Goal: Navigation & Orientation: Find specific page/section

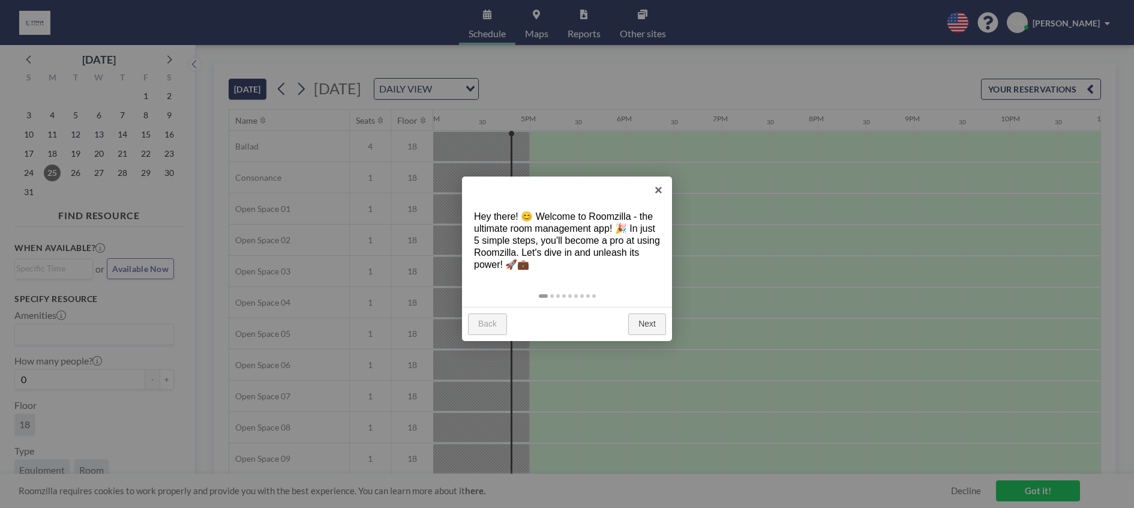
scroll to position [0, 1537]
click at [646, 325] on link "Next" at bounding box center [647, 324] width 38 height 22
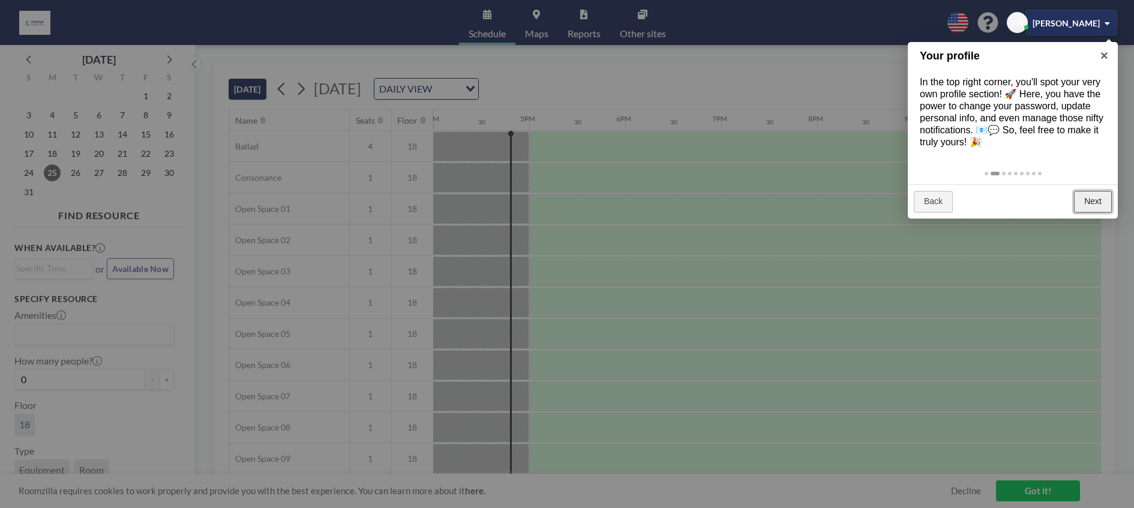
click at [1089, 201] on link "Next" at bounding box center [1093, 202] width 38 height 22
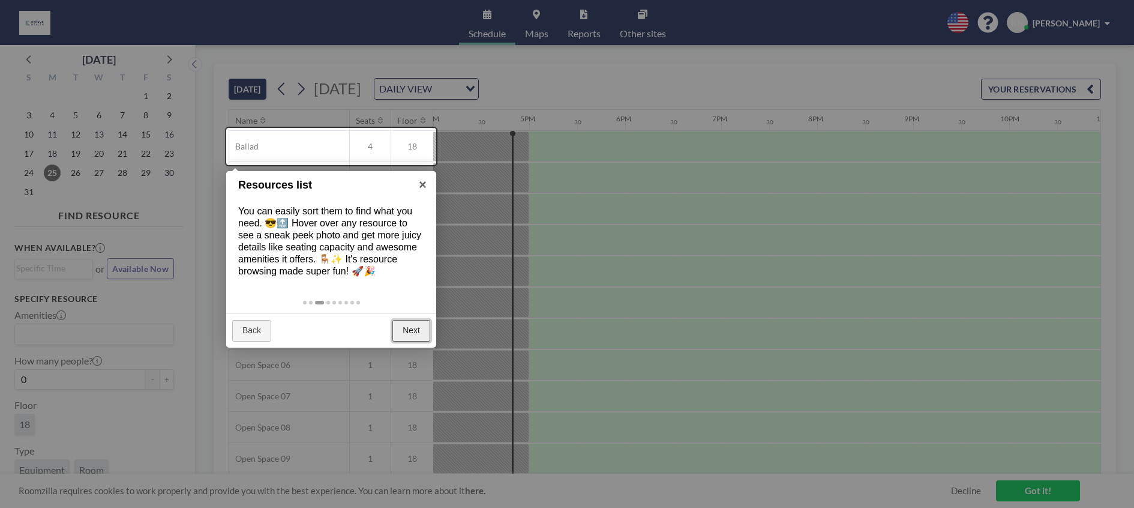
click at [420, 336] on link "Next" at bounding box center [412, 331] width 38 height 22
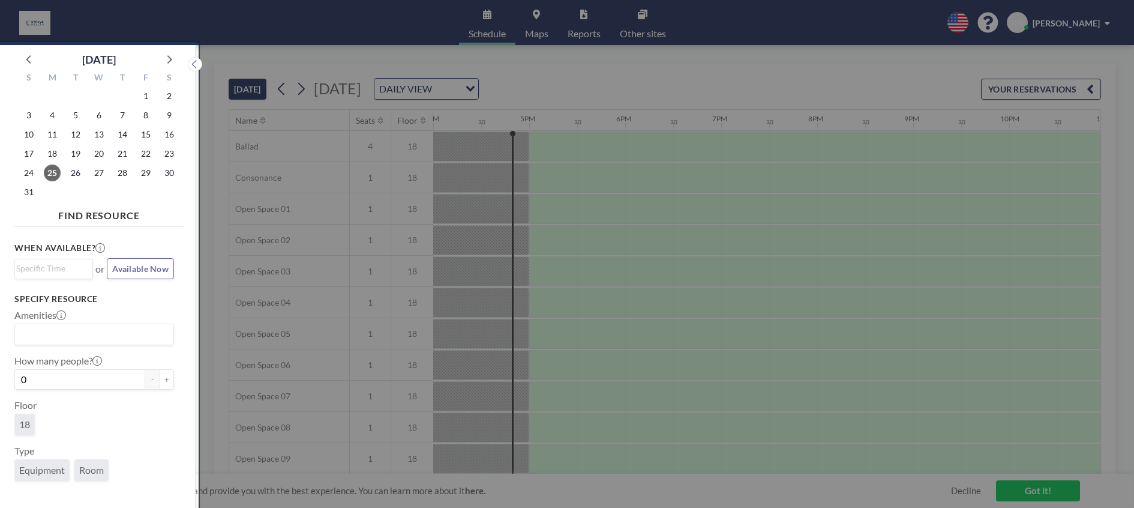
scroll to position [3, 0]
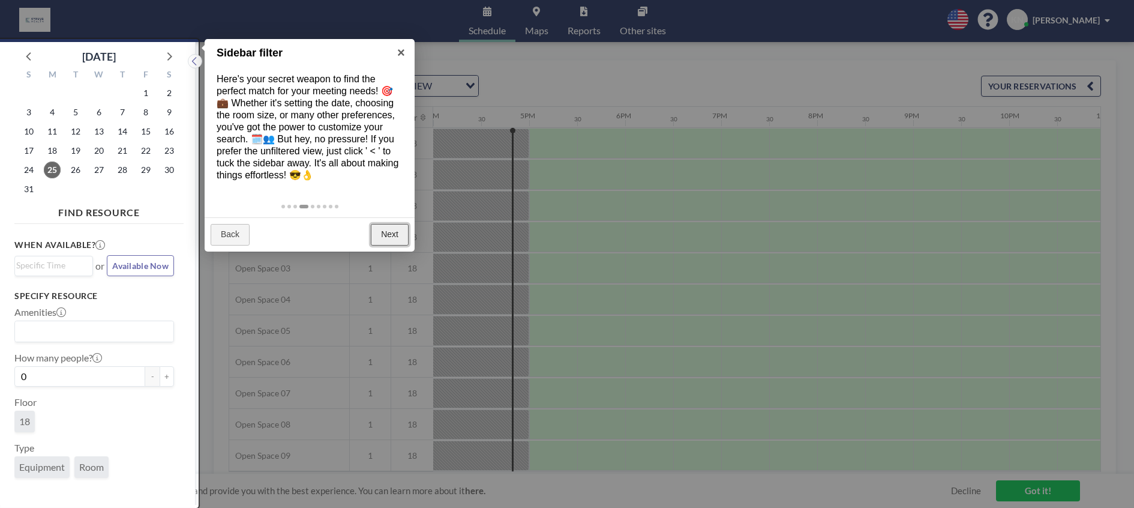
click at [396, 234] on link "Next" at bounding box center [390, 235] width 38 height 22
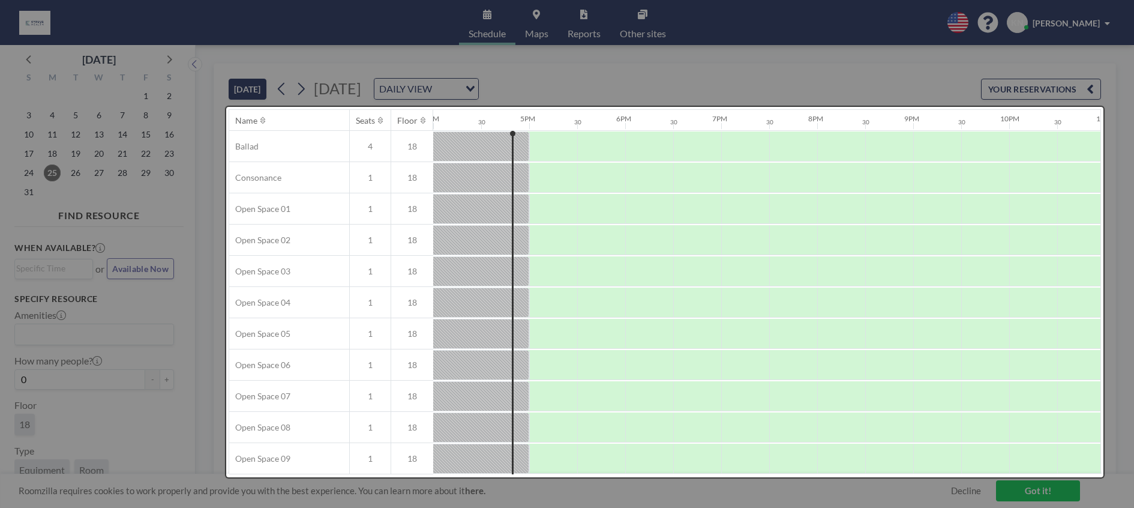
scroll to position [0, 0]
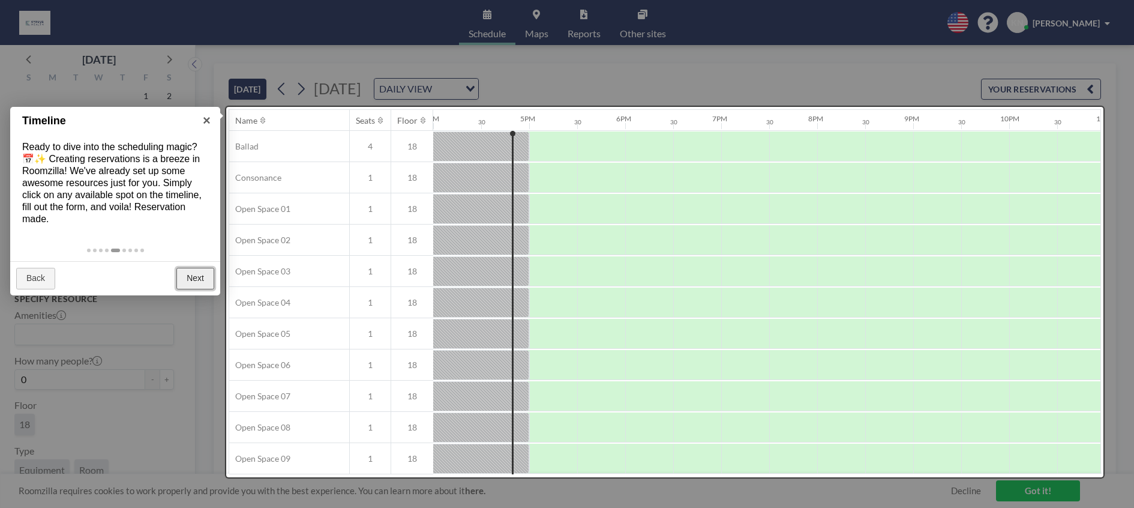
click at [184, 279] on link "Next" at bounding box center [195, 279] width 38 height 22
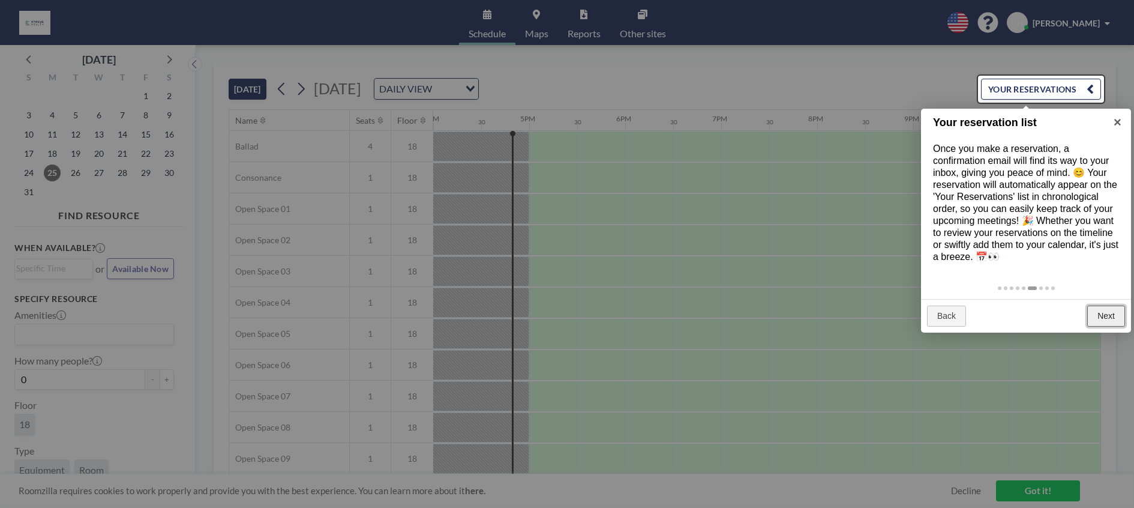
click at [1110, 318] on link "Next" at bounding box center [1107, 317] width 38 height 22
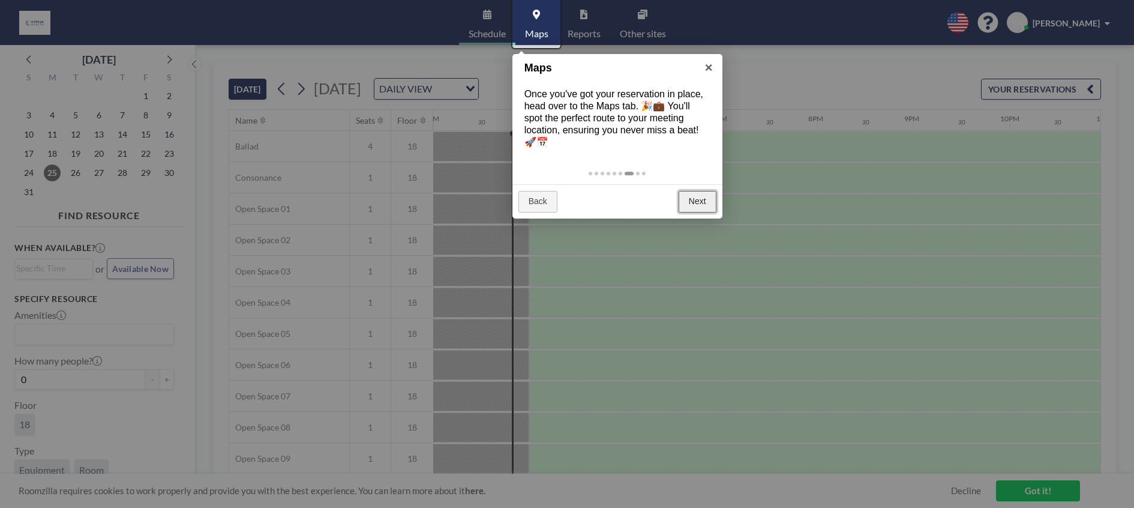
click at [705, 205] on link "Next" at bounding box center [698, 202] width 38 height 22
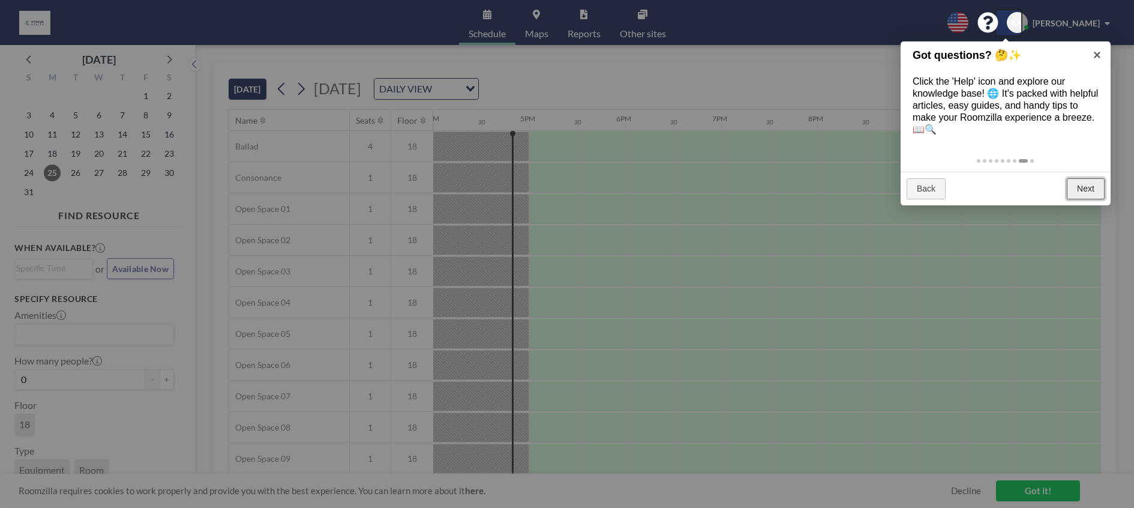
click at [1085, 193] on link "Next" at bounding box center [1086, 189] width 38 height 22
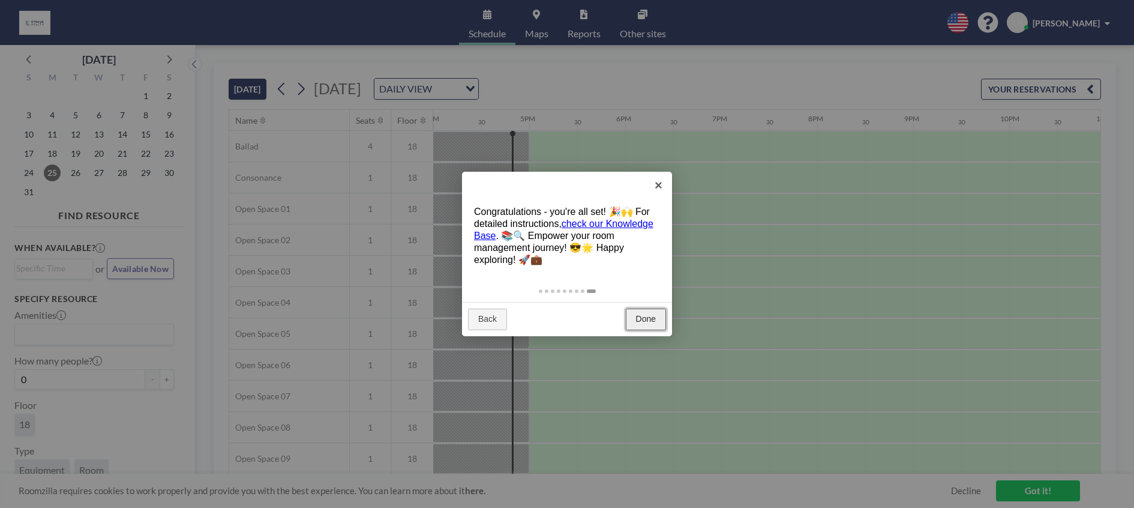
click at [648, 313] on link "Done" at bounding box center [646, 320] width 40 height 22
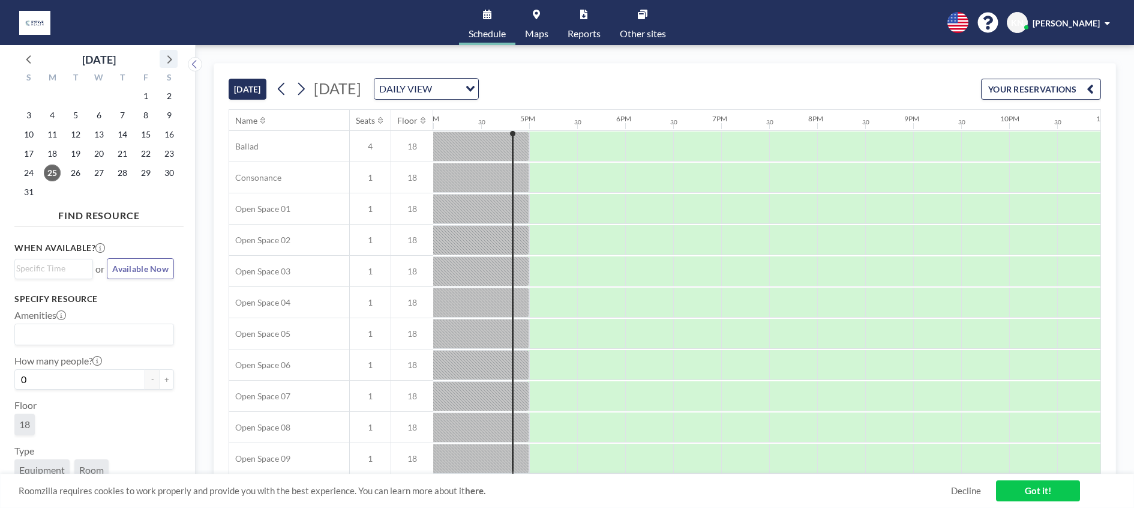
click at [166, 56] on icon at bounding box center [169, 59] width 16 height 16
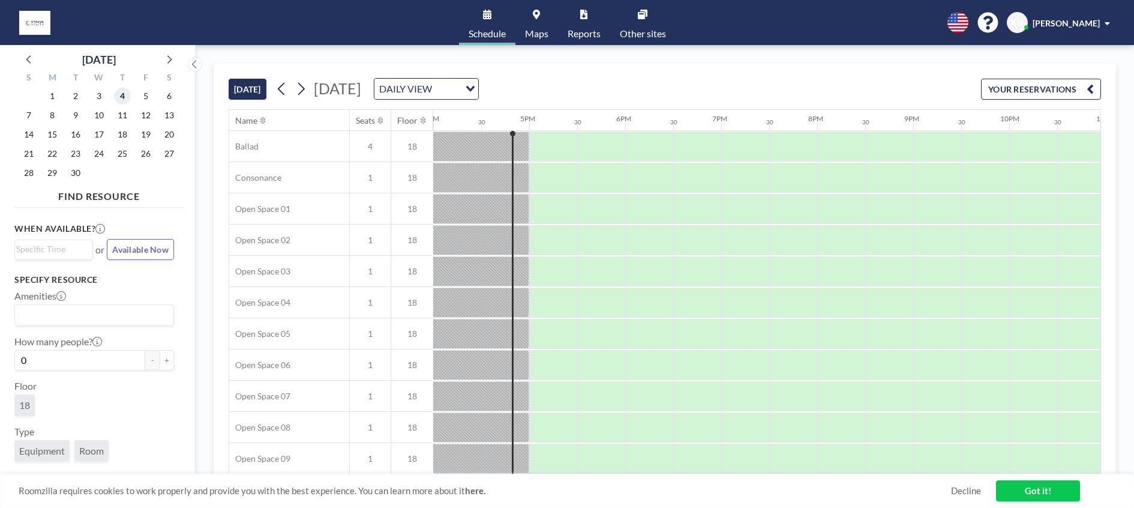
click at [123, 96] on span "4" at bounding box center [122, 96] width 17 height 17
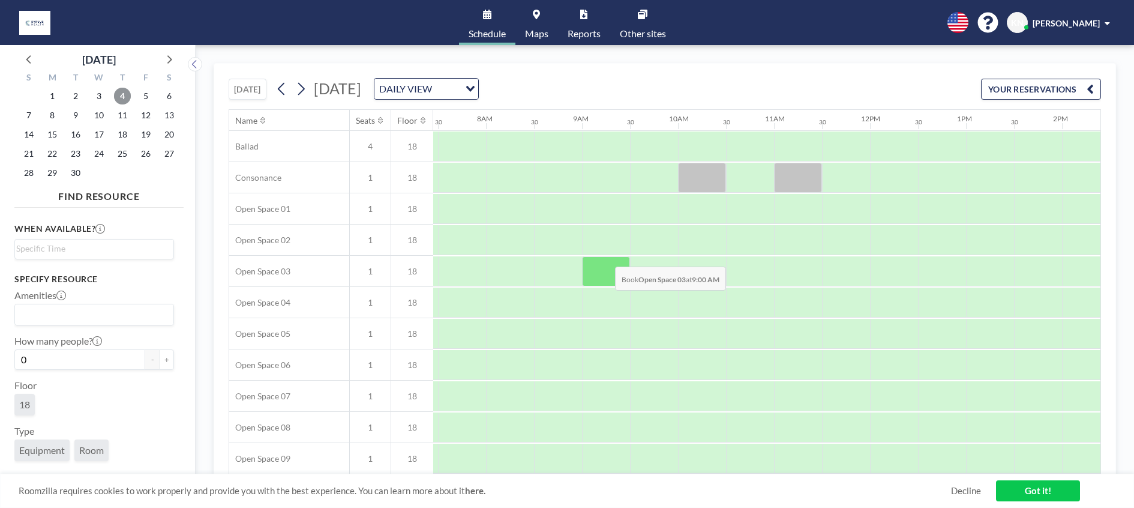
scroll to position [0, 720]
click at [538, 37] on span "Maps" at bounding box center [536, 34] width 23 height 10
